Goal: Information Seeking & Learning: Understand process/instructions

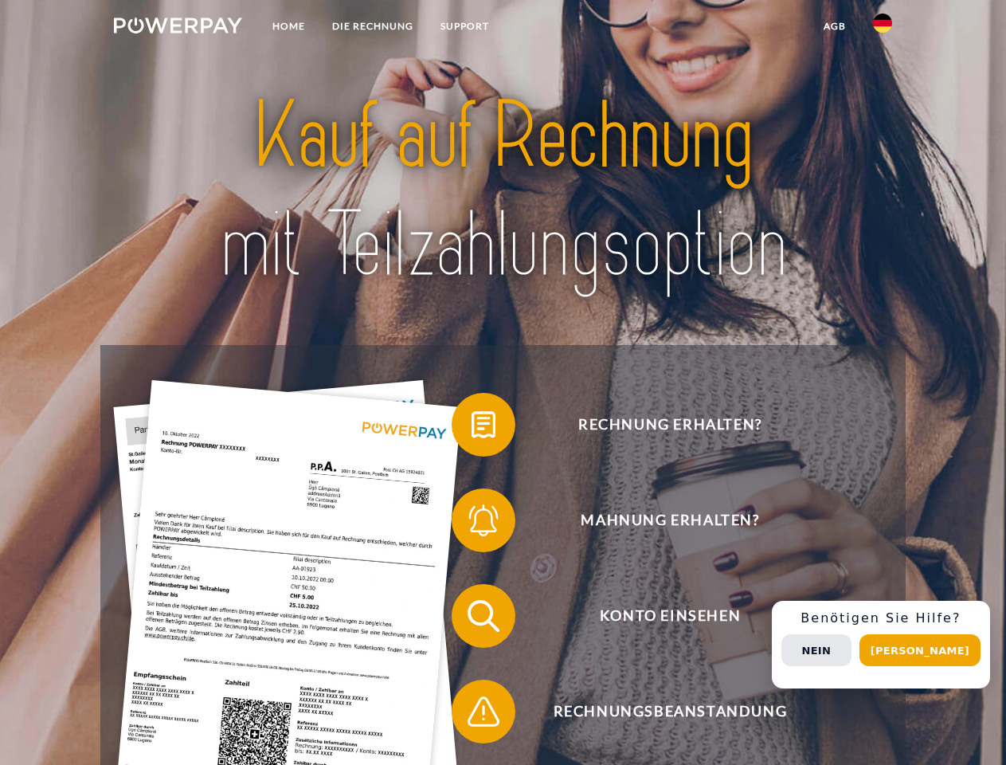
click at [178, 28] on img at bounding box center [178, 26] width 128 height 16
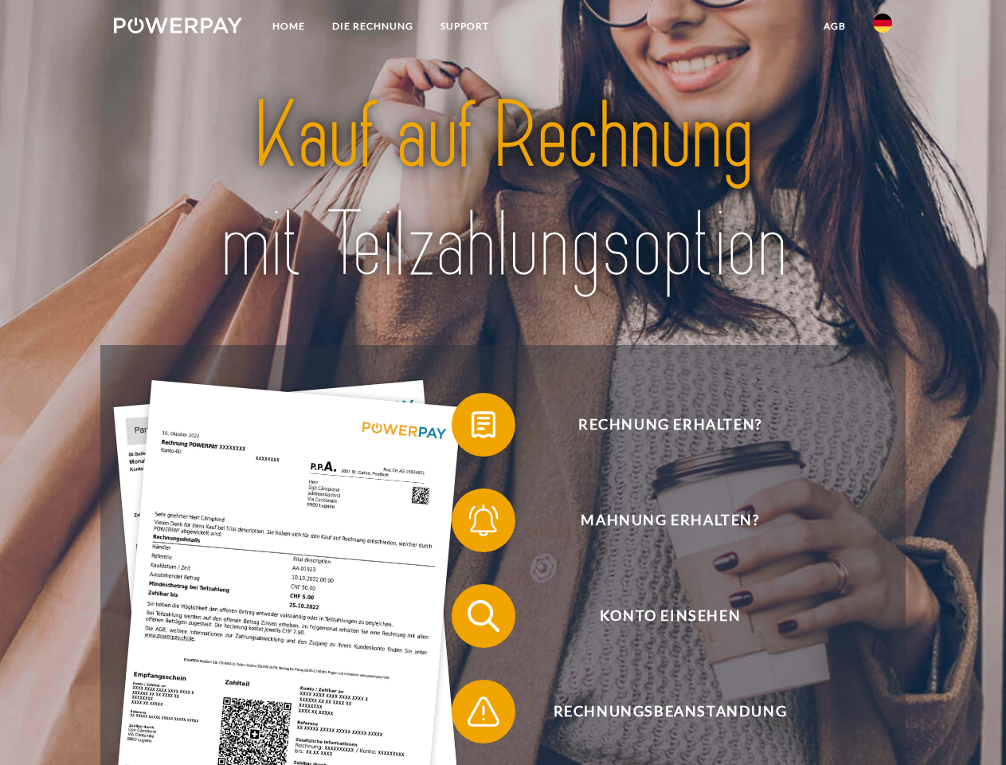
click at [883, 28] on img at bounding box center [882, 23] width 19 height 19
click at [834, 26] on link "agb" at bounding box center [834, 26] width 49 height 29
click at [472, 428] on span at bounding box center [460, 425] width 80 height 80
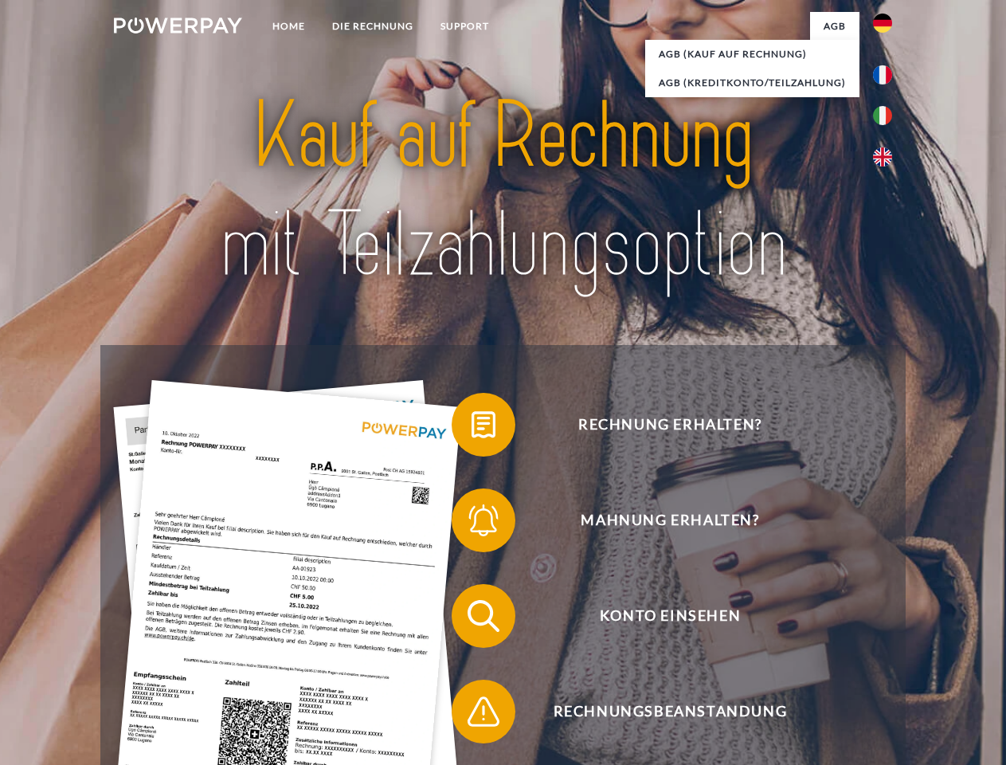
click at [472, 523] on span at bounding box center [460, 520] width 80 height 80
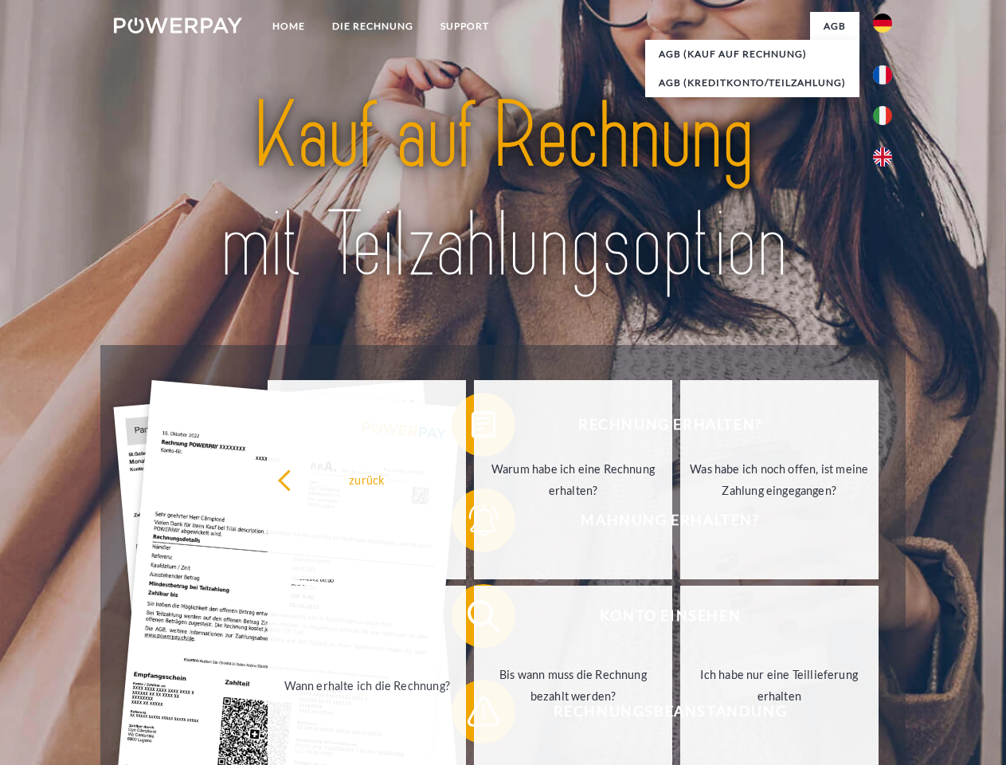
click at [474, 619] on link "Bis wann muss die Rechnung bezahlt werden?" at bounding box center [573, 685] width 198 height 199
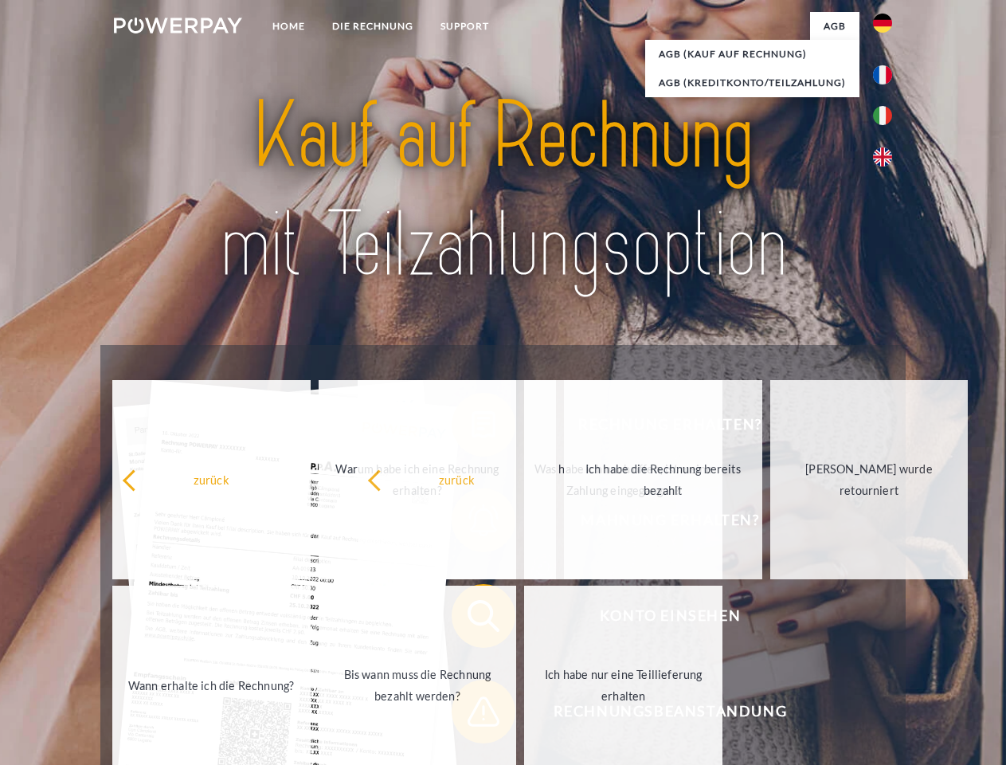
click at [472, 715] on span at bounding box center [460, 712] width 80 height 80
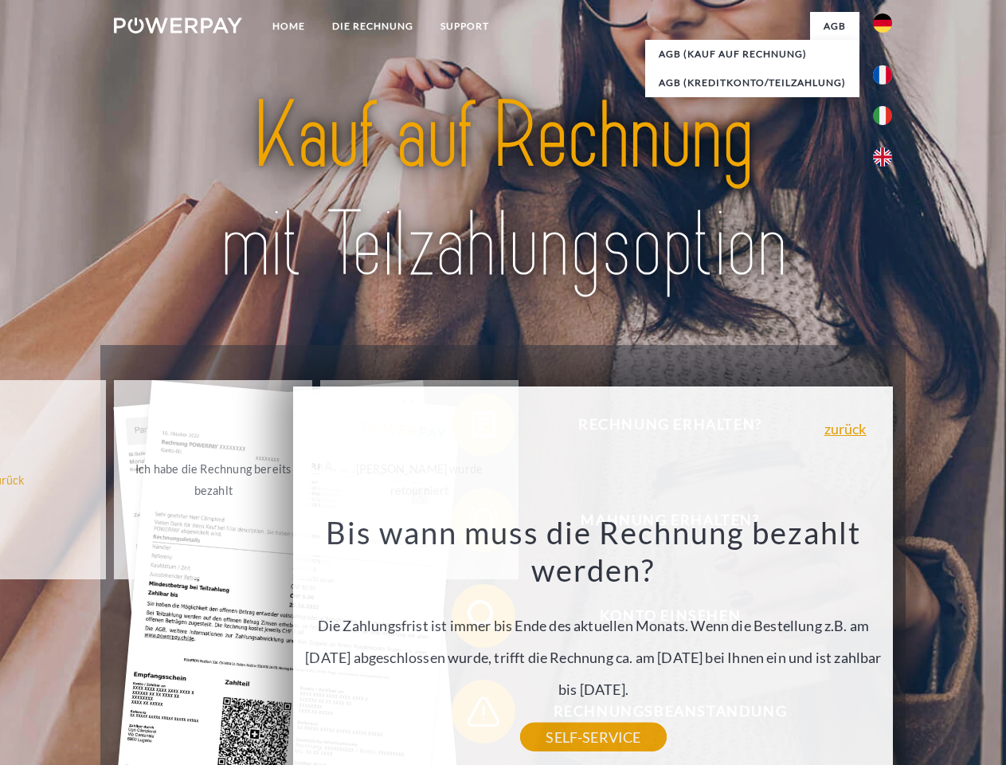
click at [887, 645] on div "Rechnung erhalten? Mahnung erhalten? Konto einsehen" at bounding box center [502, 663] width 805 height 637
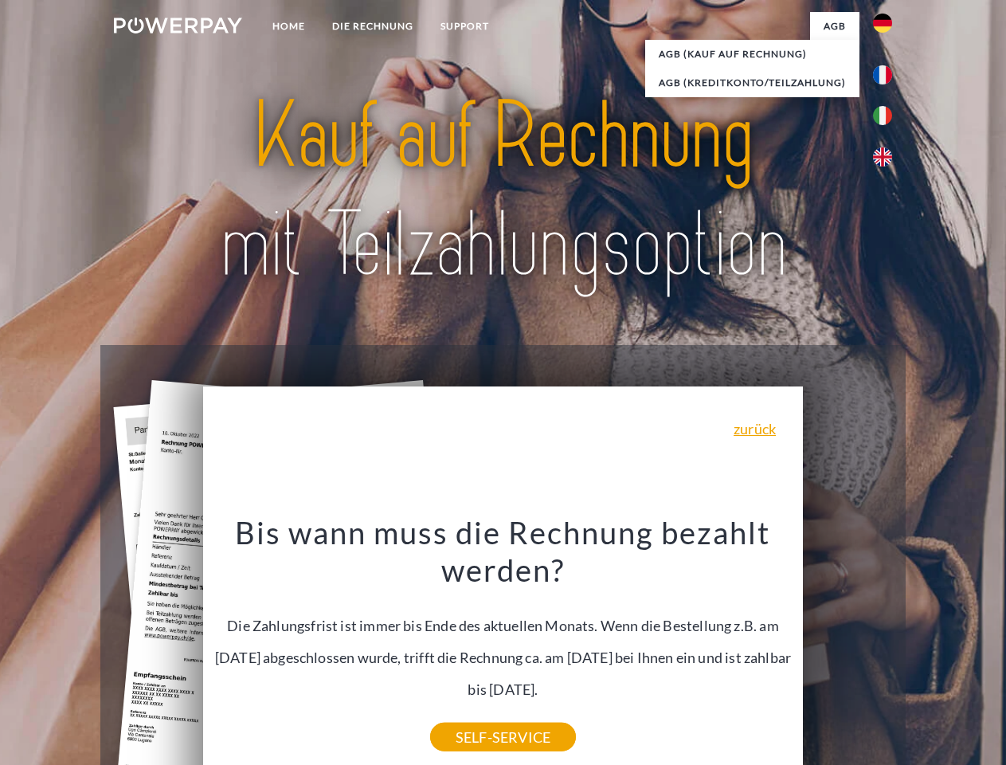
click at [848, 648] on span "Konto einsehen" at bounding box center [670, 616] width 390 height 64
click at [926, 650] on header "Home DIE RECHNUNG SUPPORT" at bounding box center [503, 550] width 1006 height 1100
